Goal: Task Accomplishment & Management: Manage account settings

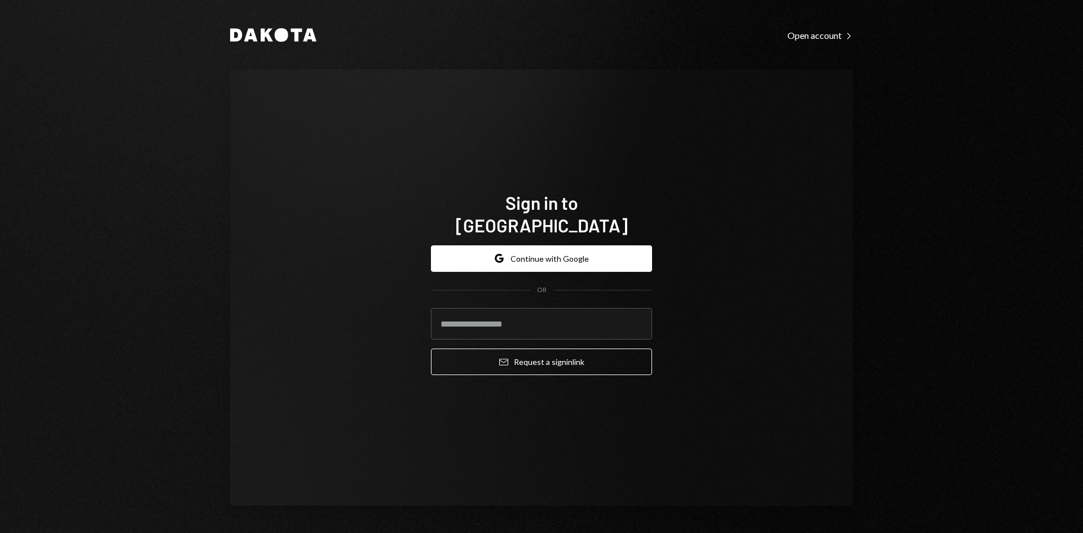
type input "**********"
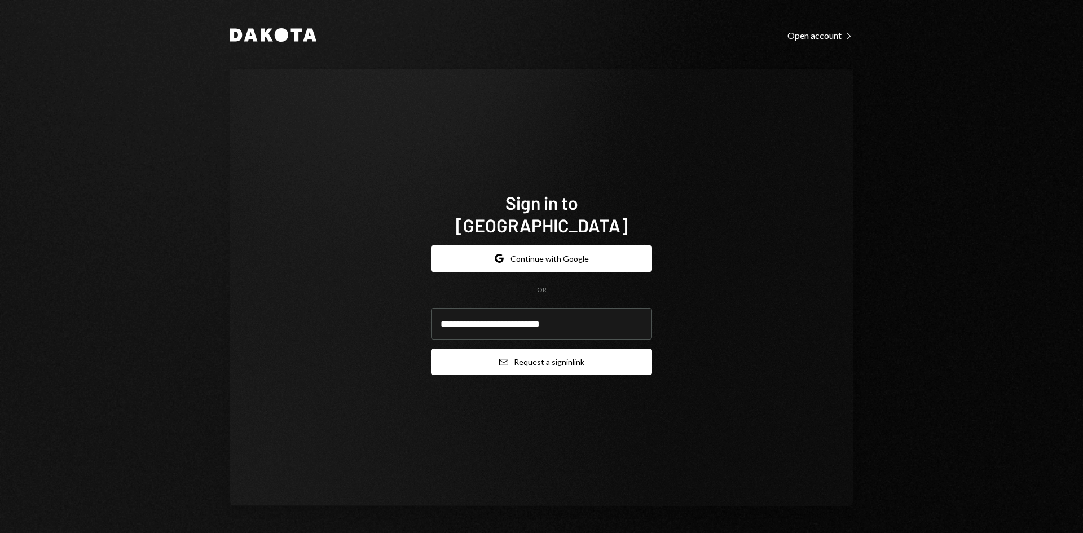
click at [589, 354] on button "Email Request a sign in link" at bounding box center [541, 362] width 221 height 27
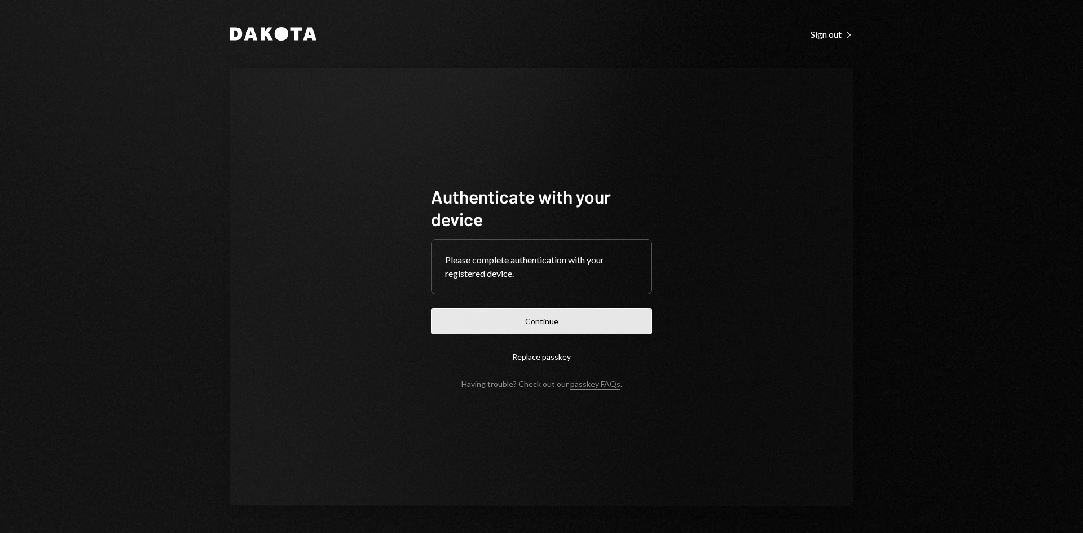
click at [618, 324] on button "Continue" at bounding box center [541, 321] width 221 height 27
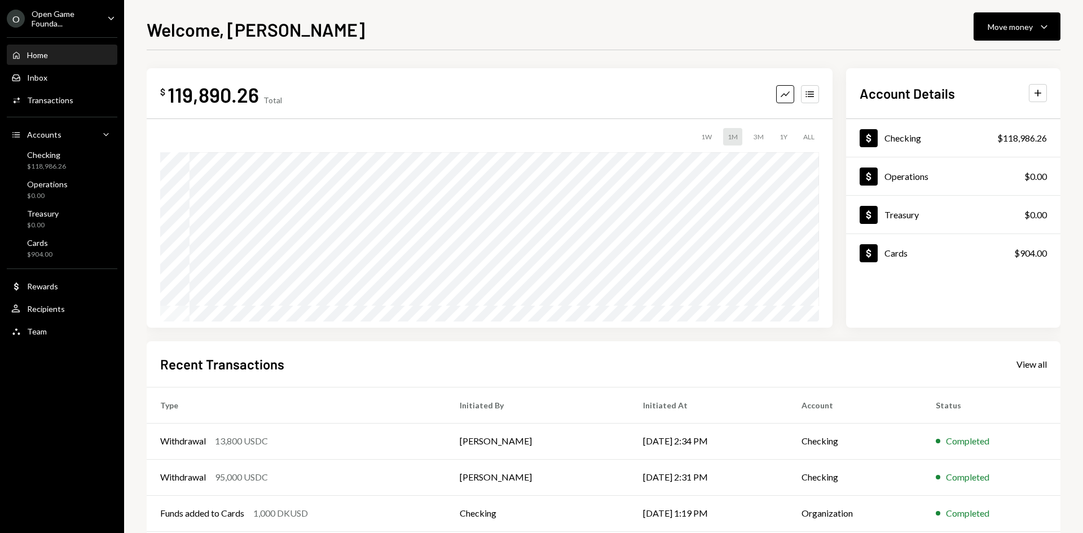
click at [112, 20] on icon "Caret Down" at bounding box center [111, 18] width 12 height 12
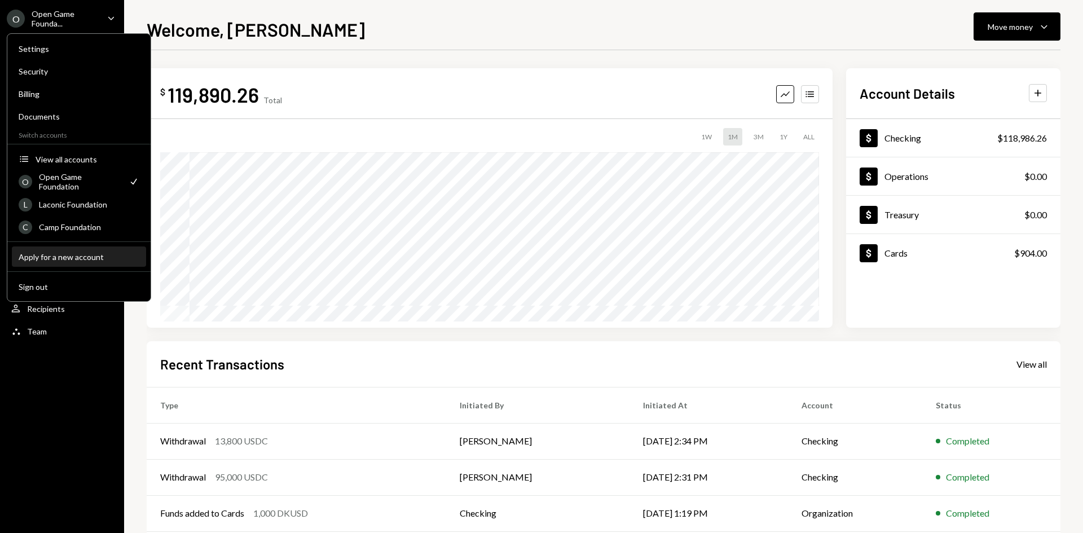
click at [90, 258] on div "Apply for a new account" at bounding box center [79, 257] width 121 height 10
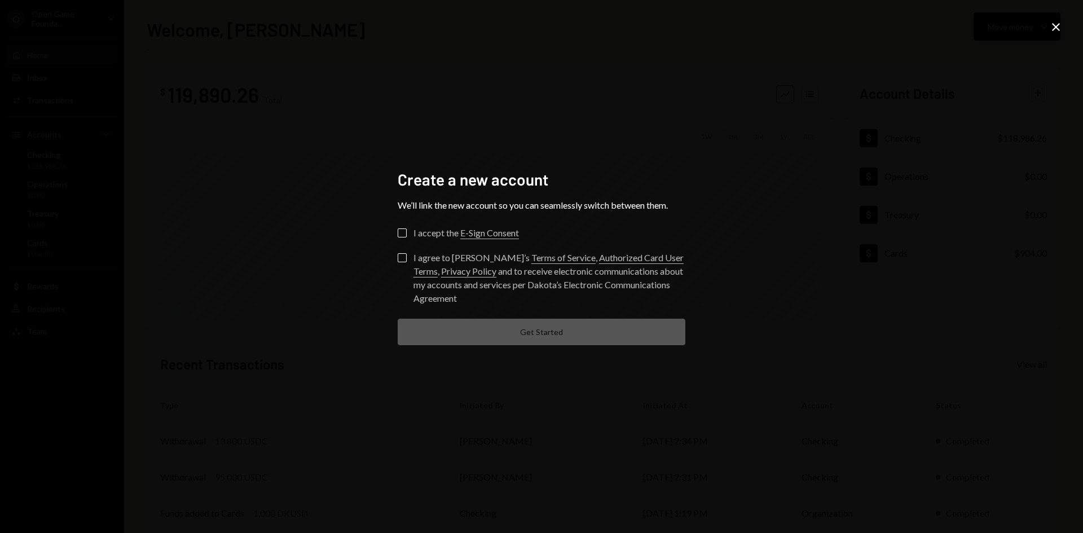
drag, startPoint x: 1059, startPoint y: 23, endPoint x: 1030, endPoint y: 34, distance: 30.6
click at [1059, 23] on icon "Close" at bounding box center [1056, 27] width 14 height 14
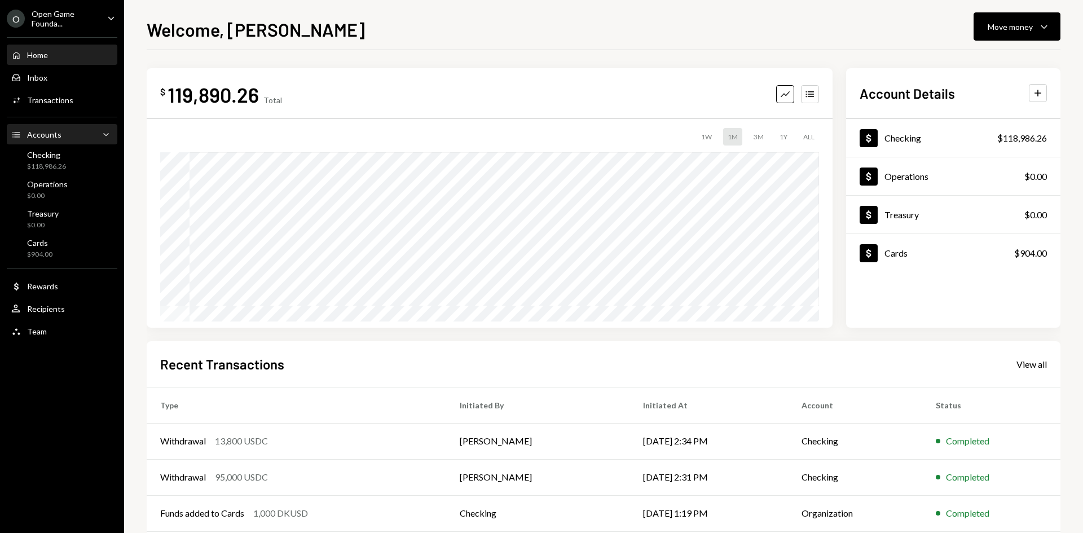
click at [56, 136] on div "Accounts" at bounding box center [44, 135] width 34 height 10
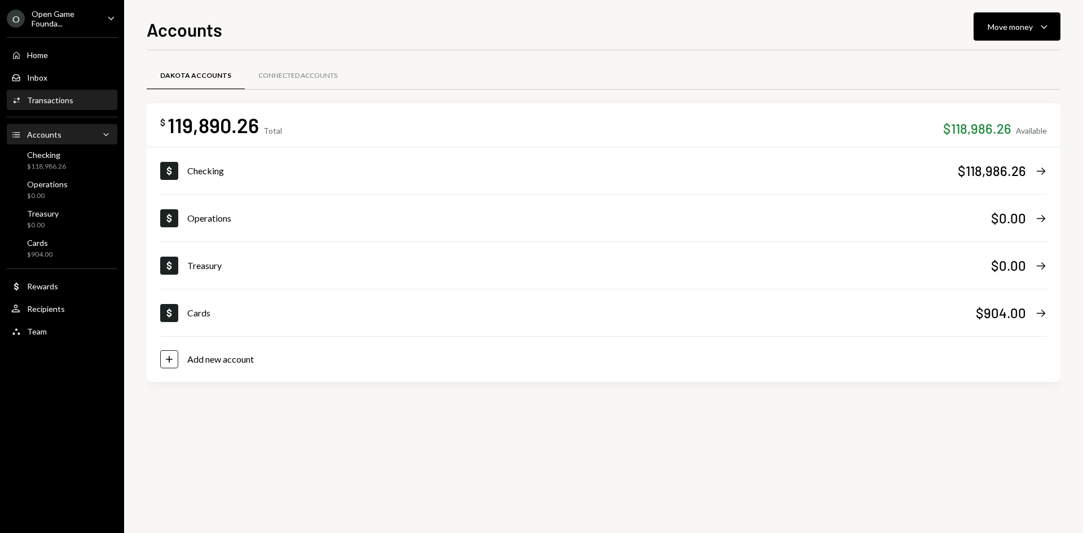
click at [77, 102] on div "Activities Transactions" at bounding box center [62, 100] width 102 height 10
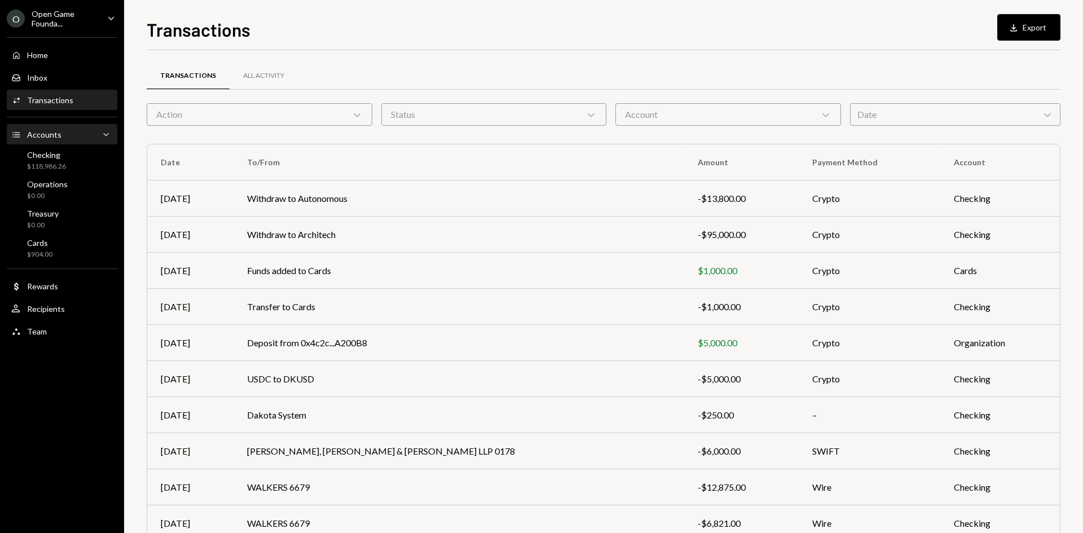
click at [72, 135] on div "Accounts Accounts Caret Down" at bounding box center [62, 135] width 102 height 12
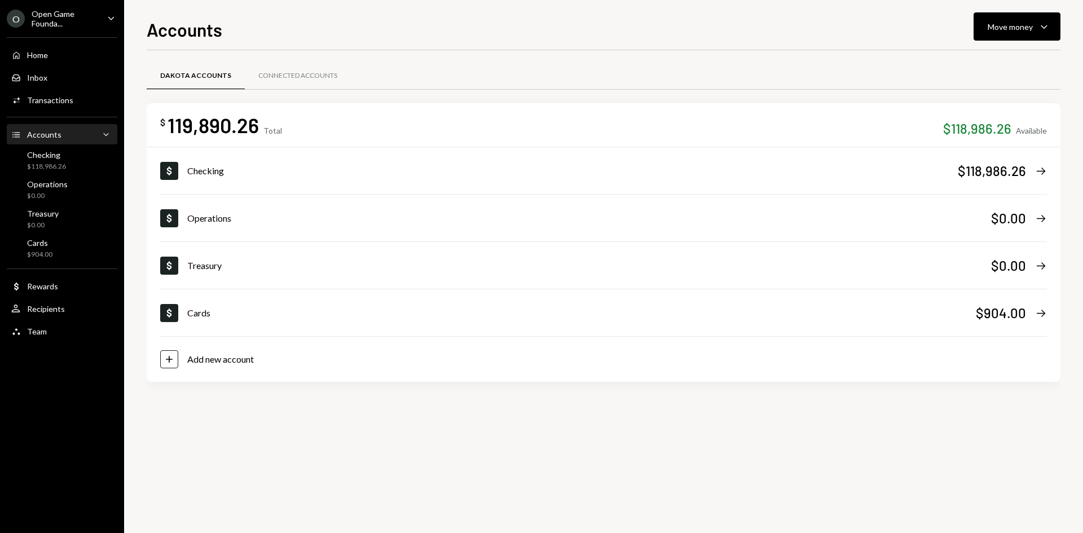
click at [65, 27] on div "Open Game Founda..." at bounding box center [65, 18] width 67 height 19
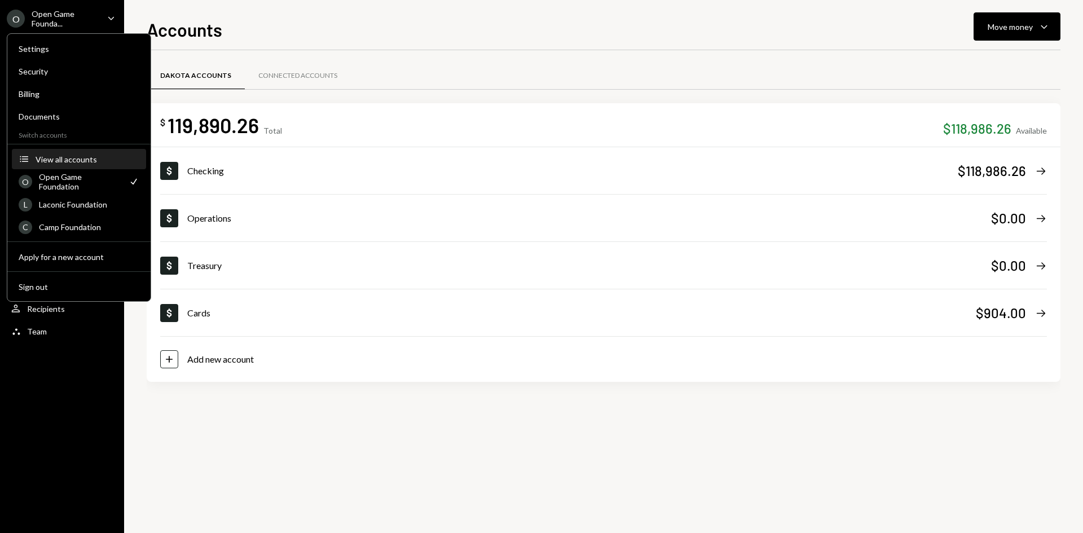
click at [64, 156] on div "View all accounts" at bounding box center [88, 160] width 104 height 10
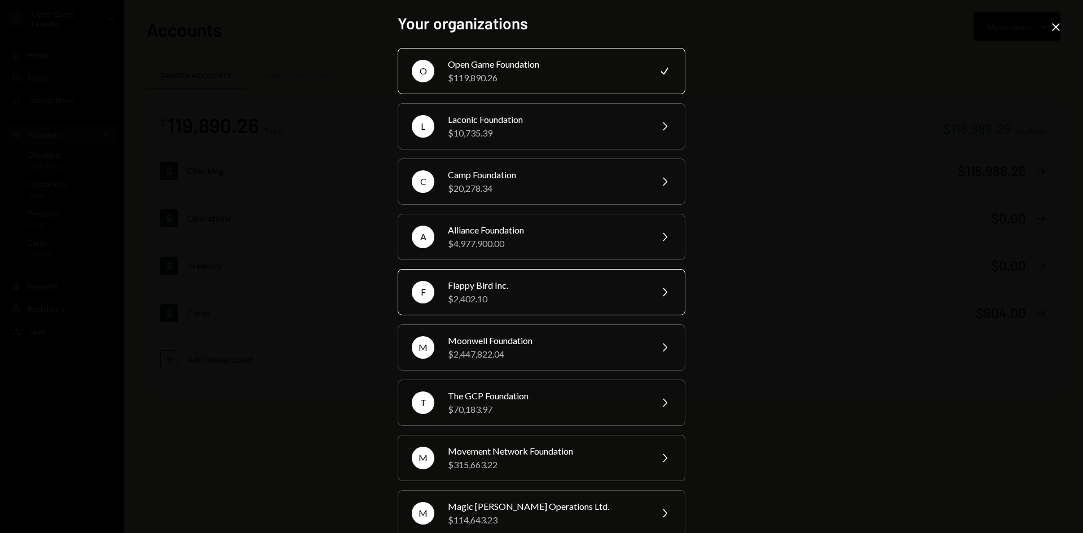
click at [535, 296] on div "$2,402.10" at bounding box center [546, 299] width 196 height 14
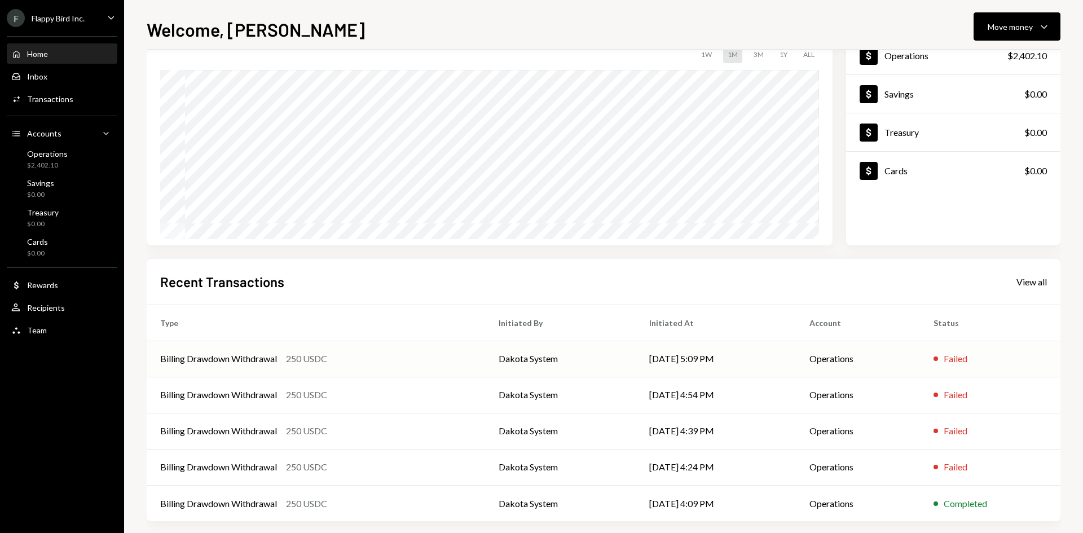
scroll to position [93, 0]
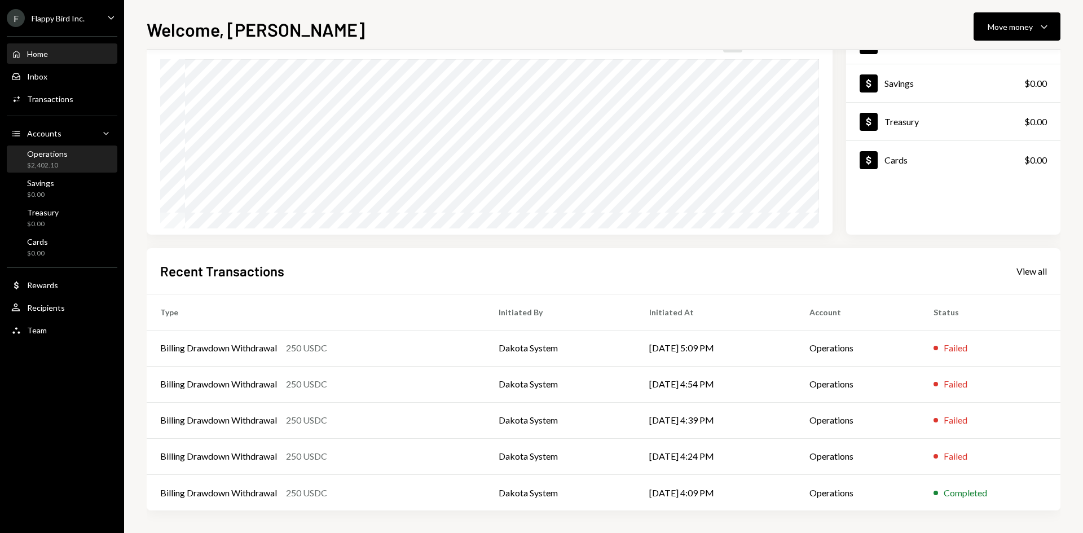
click at [76, 159] on div "Operations $2,402.10" at bounding box center [62, 159] width 102 height 21
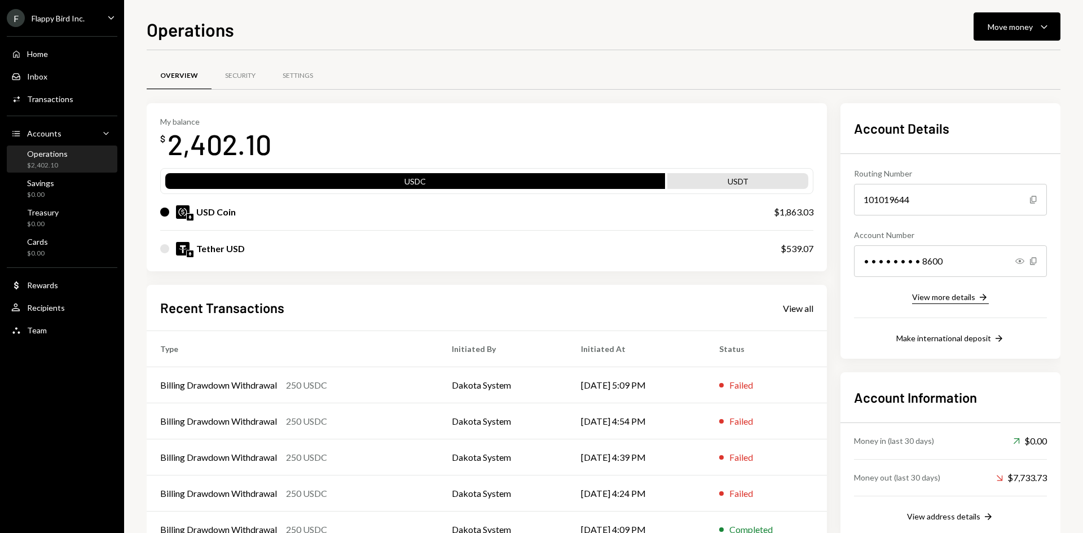
click at [965, 296] on div "View more details" at bounding box center [943, 297] width 63 height 10
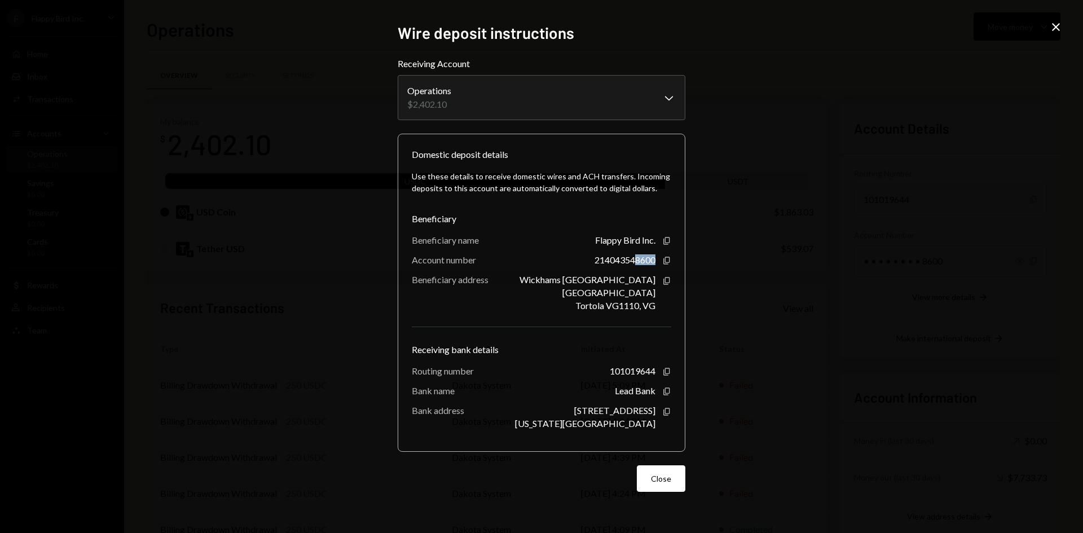
drag, startPoint x: 635, startPoint y: 264, endPoint x: 655, endPoint y: 262, distance: 19.3
click at [655, 262] on div "214043548600" at bounding box center [625, 259] width 61 height 11
copy div "8600"
click at [1054, 23] on icon "Close" at bounding box center [1056, 27] width 14 height 14
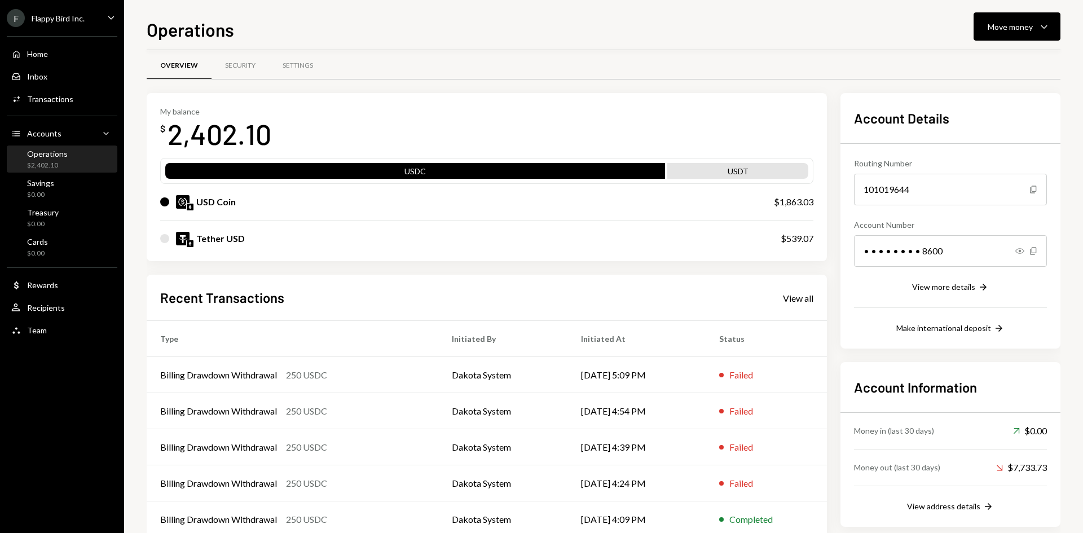
scroll to position [37, 0]
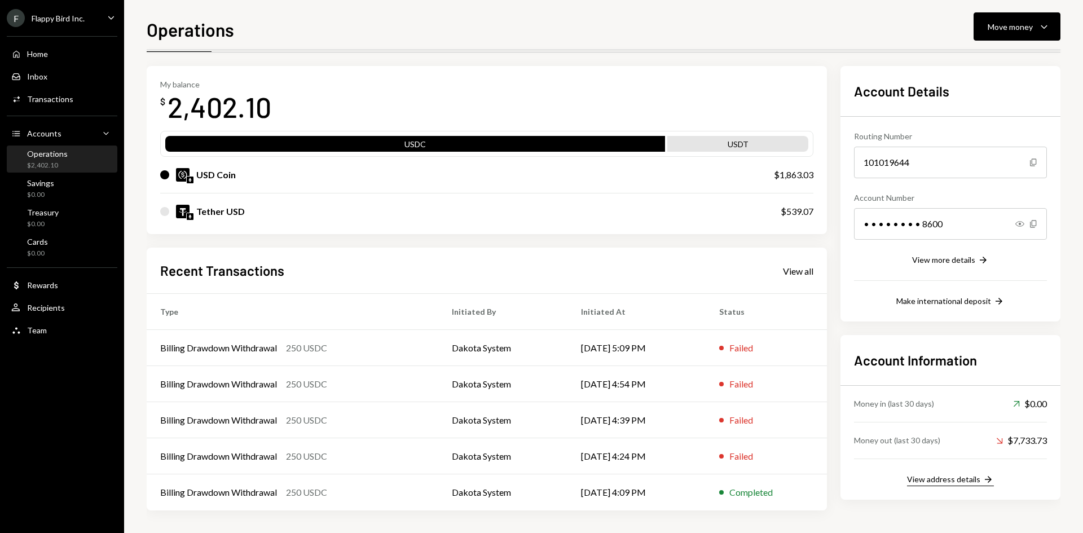
click at [959, 479] on div "View address details" at bounding box center [943, 480] width 73 height 10
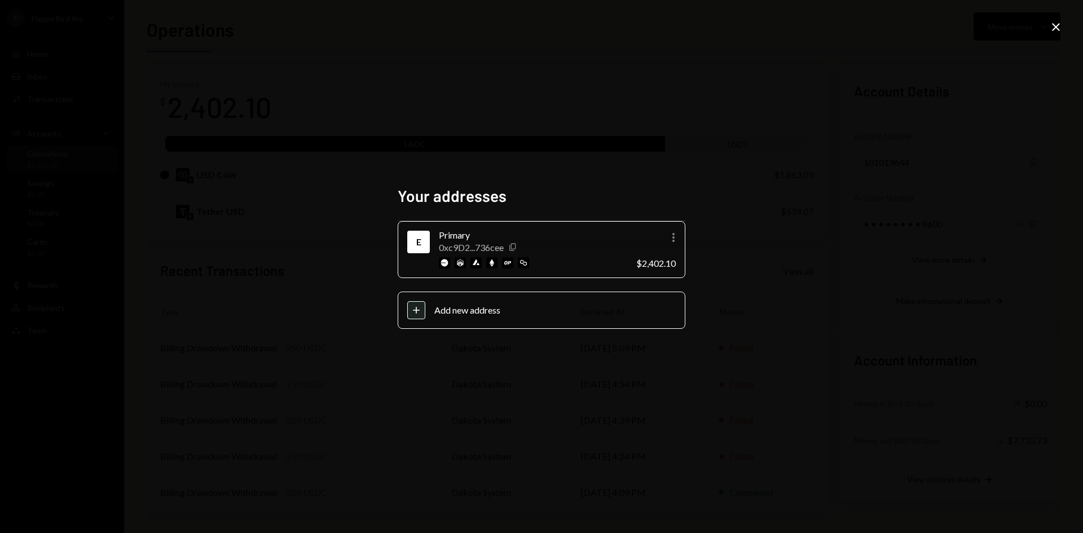
click at [515, 246] on icon "Copy" at bounding box center [512, 247] width 9 height 9
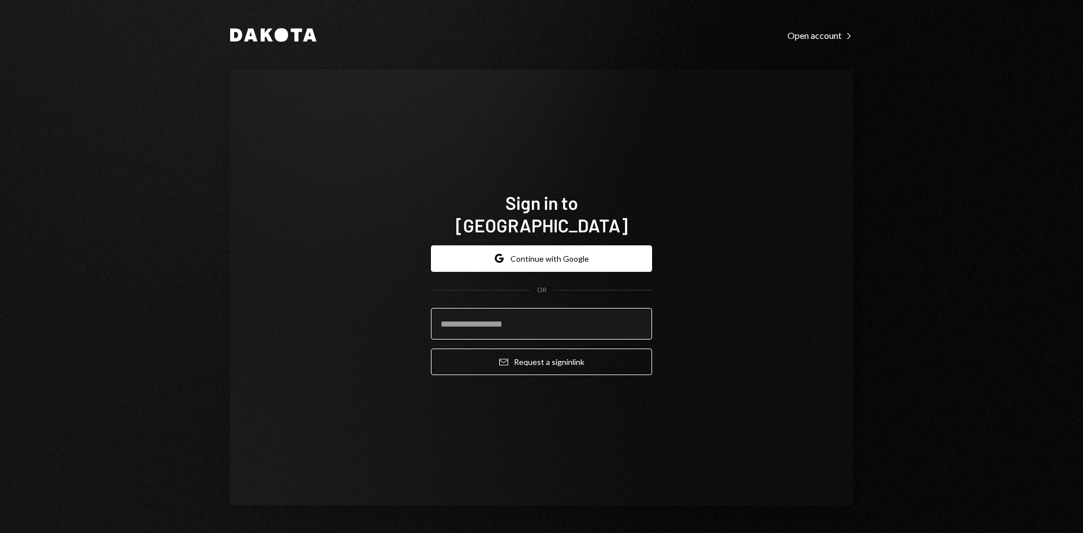
click at [537, 317] on input "email" at bounding box center [541, 324] width 221 height 32
click at [0, 533] on com-1password-button at bounding box center [0, 533] width 0 height 0
type input "**********"
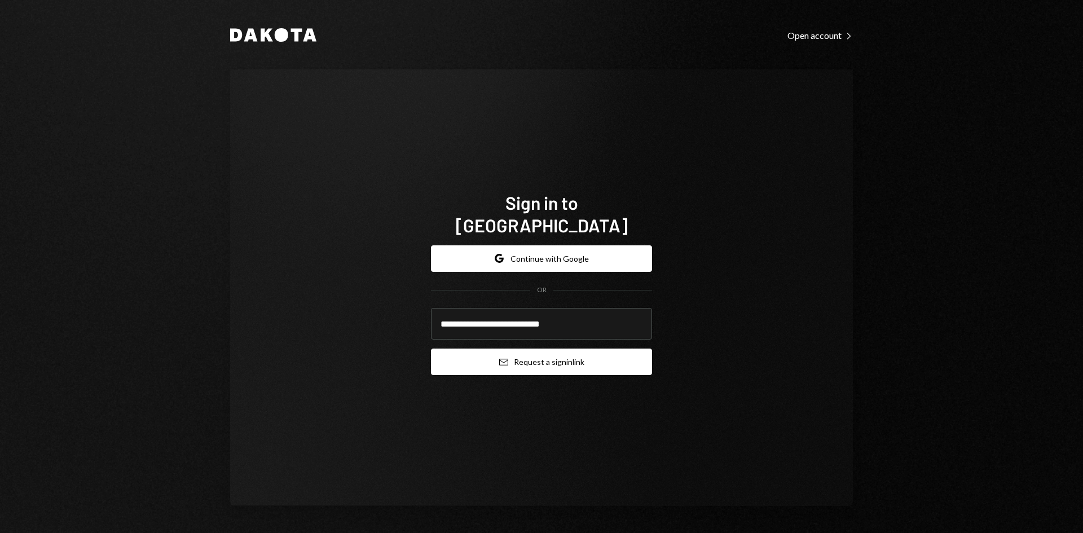
click at [555, 356] on button "Email Request a sign in link" at bounding box center [541, 362] width 221 height 27
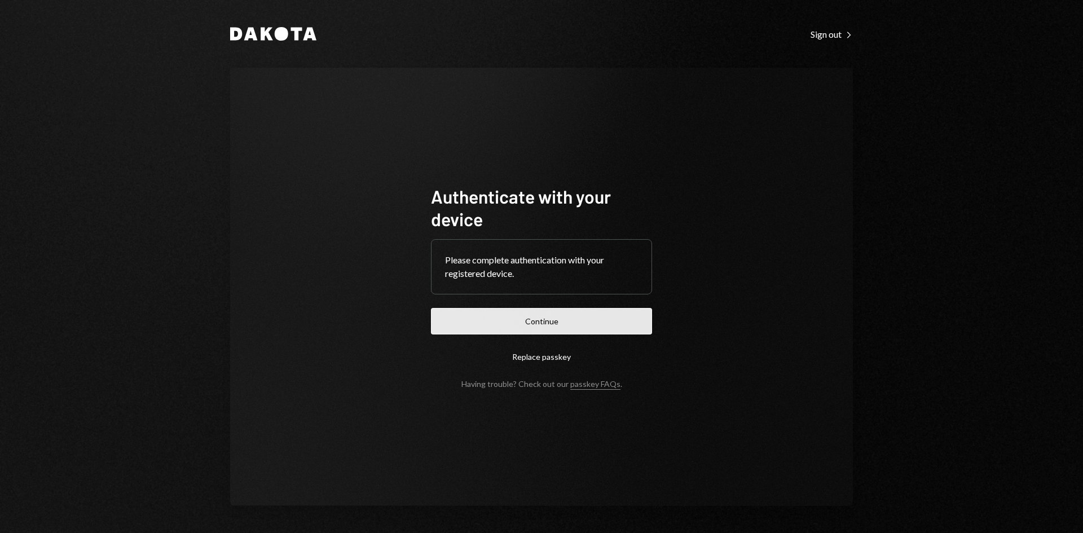
click at [564, 323] on button "Continue" at bounding box center [541, 321] width 221 height 27
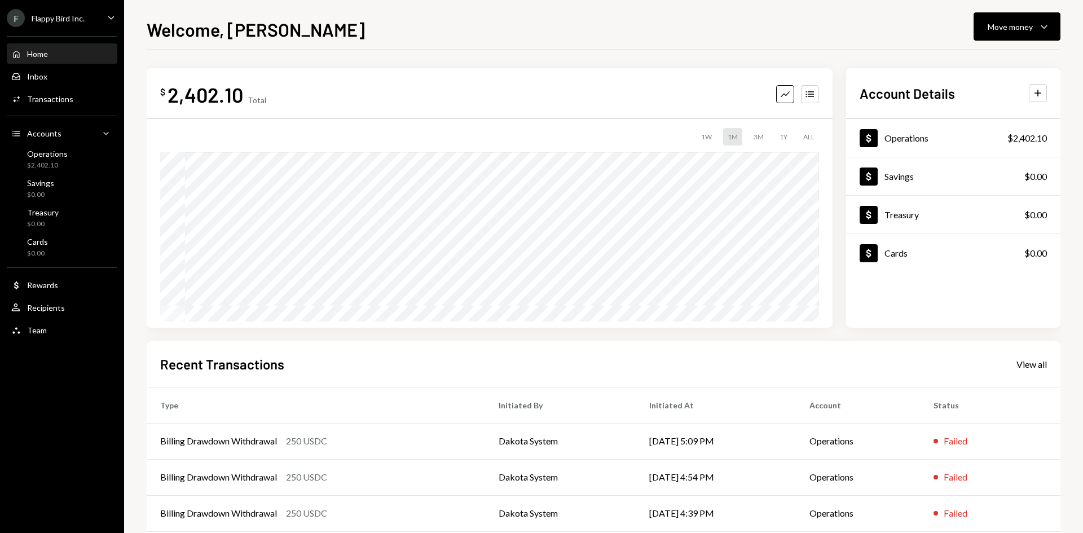
click at [48, 17] on div "Flappy Bird Inc." at bounding box center [58, 19] width 53 height 10
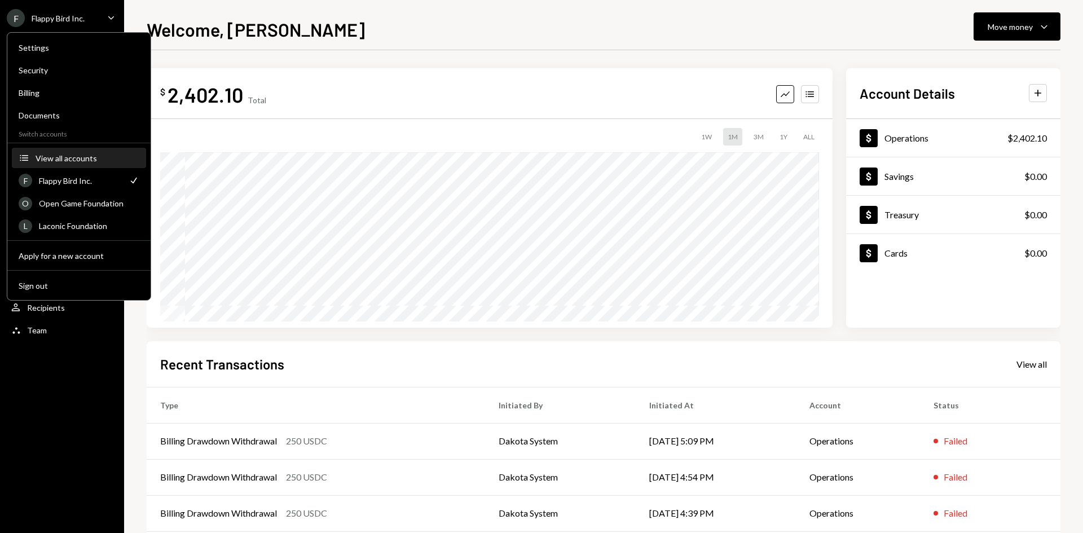
click at [68, 156] on div "View all accounts" at bounding box center [88, 158] width 104 height 10
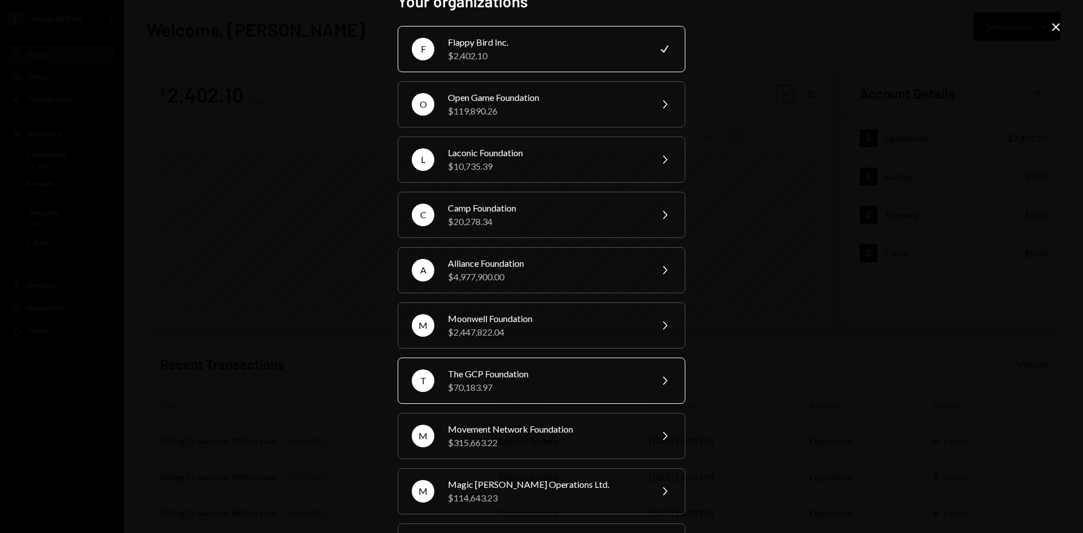
scroll to position [56, 0]
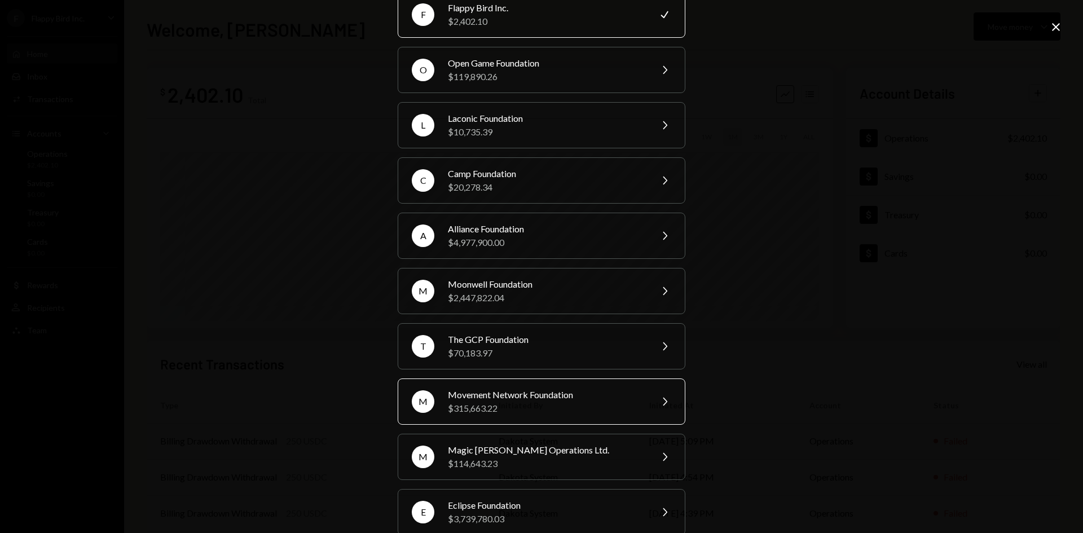
click at [539, 389] on div "Movement Network Foundation" at bounding box center [546, 395] width 196 height 14
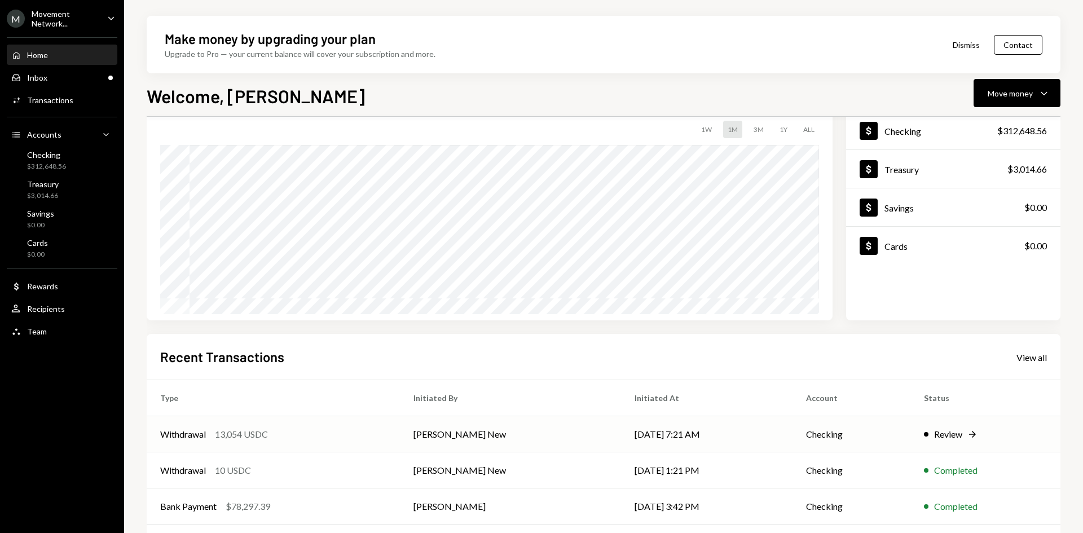
scroll to position [113, 0]
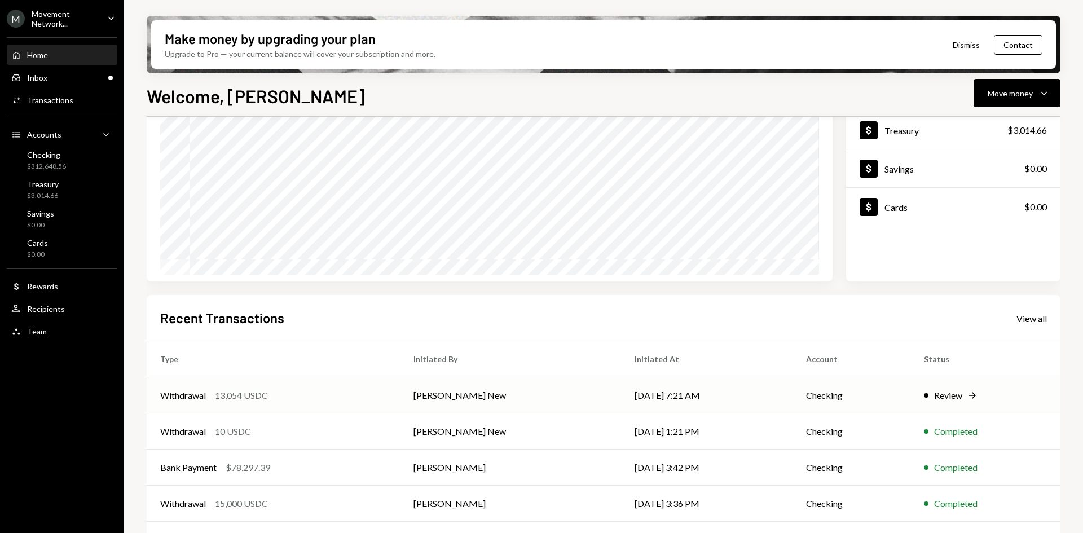
click at [621, 398] on td "[DATE] 7:21 AM" at bounding box center [706, 395] width 171 height 36
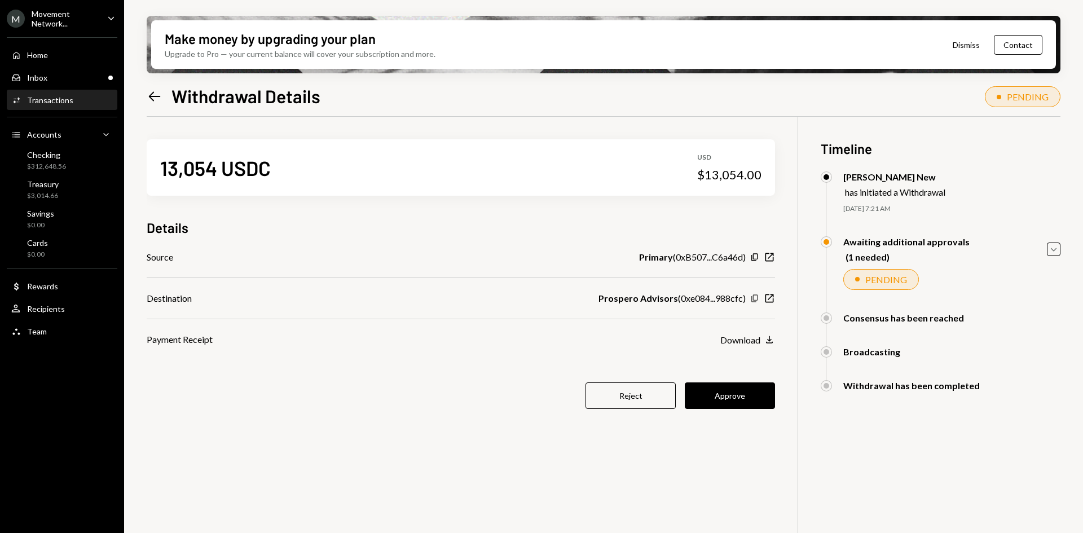
click at [753, 299] on icon "button" at bounding box center [755, 298] width 6 height 7
click at [732, 396] on button "Approve" at bounding box center [730, 396] width 90 height 27
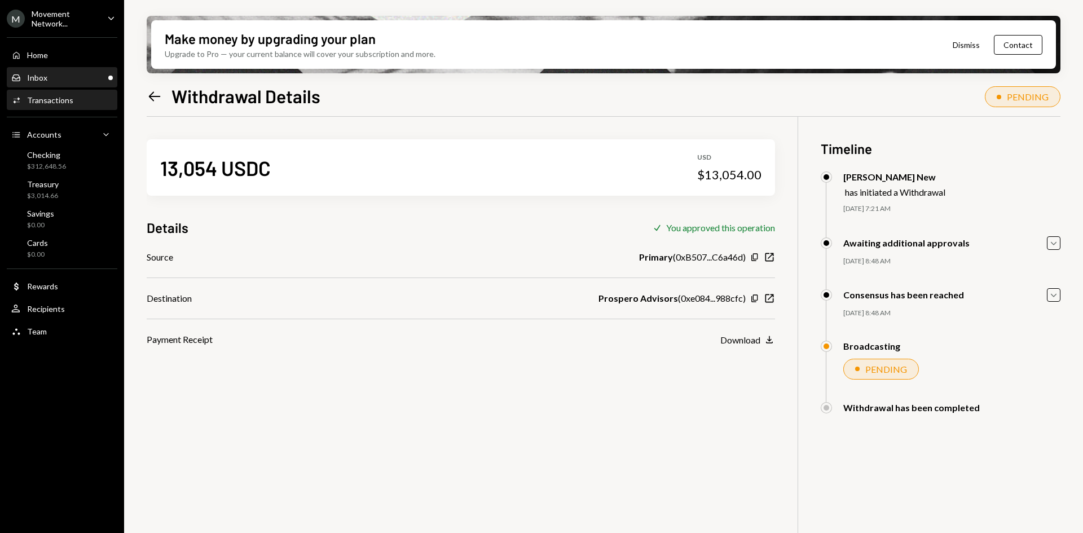
click at [68, 78] on div "Inbox Inbox" at bounding box center [62, 78] width 102 height 10
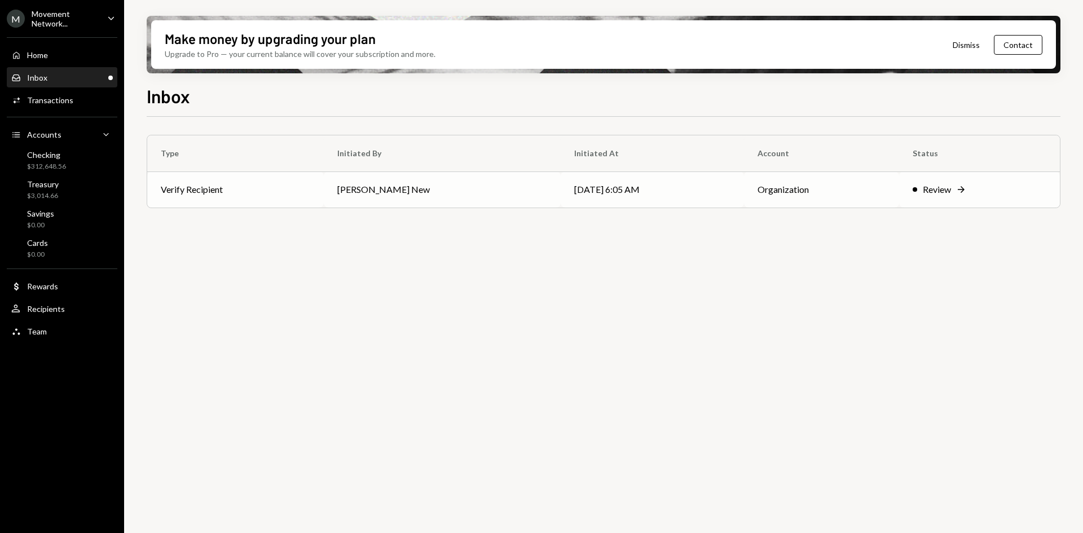
click at [260, 192] on td "Verify Recipient" at bounding box center [235, 190] width 177 height 36
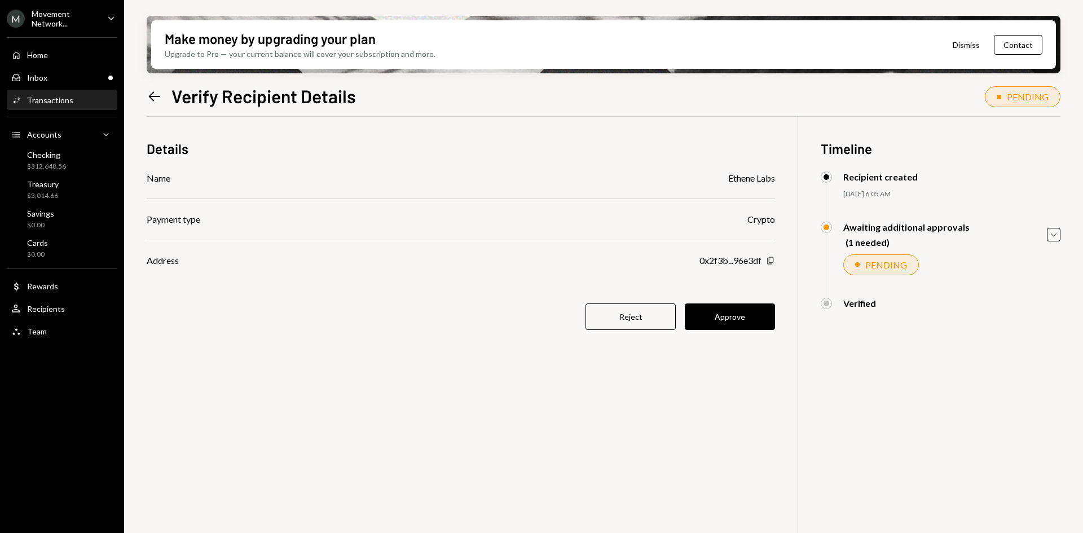
click at [768, 262] on icon "Copy" at bounding box center [770, 260] width 9 height 9
click at [748, 318] on button "Approve" at bounding box center [730, 317] width 90 height 27
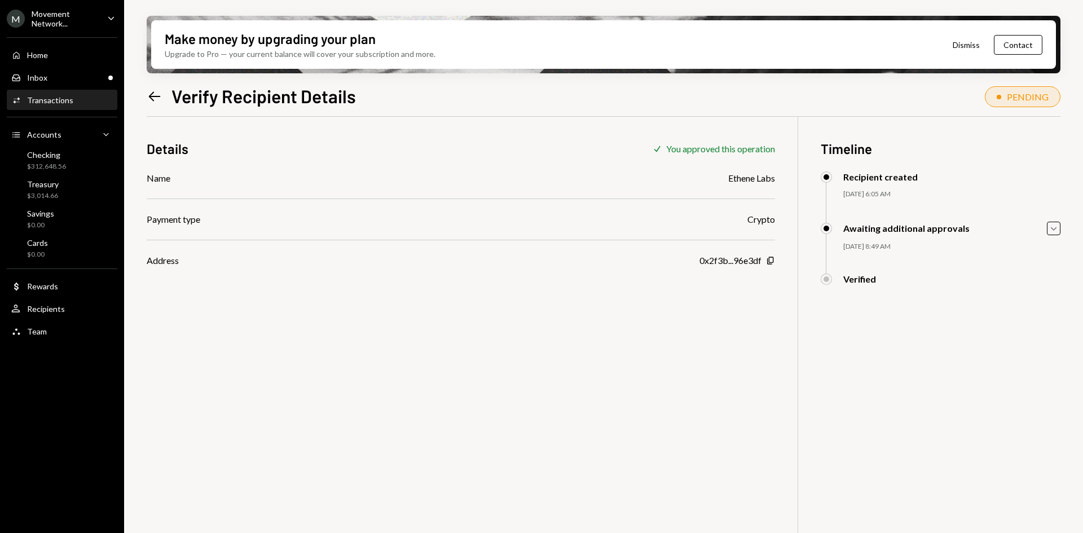
click at [631, 368] on div "Details Check You approved this operation Name Ethene Labs Payment type Crypto …" at bounding box center [604, 383] width 914 height 533
